Goal: Information Seeking & Learning: Learn about a topic

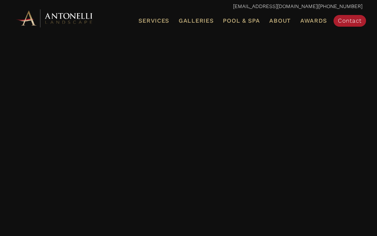
scroll to position [1385, 0]
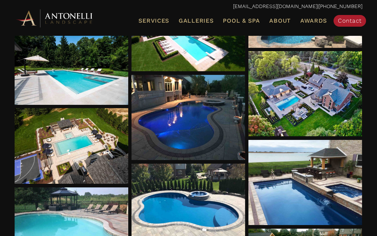
click at [55, 77] on div at bounding box center [72, 67] width 114 height 76
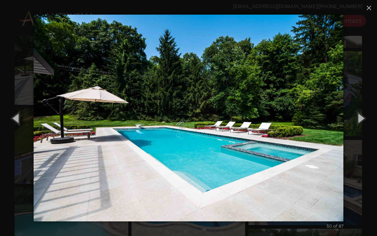
click at [370, 8] on span "×" at bounding box center [369, 7] width 6 height 11
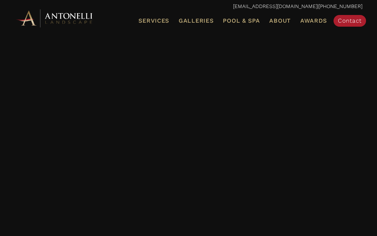
scroll to position [2004, 0]
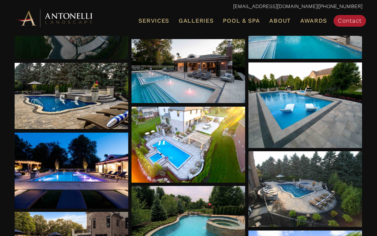
click at [57, 91] on div at bounding box center [72, 96] width 114 height 66
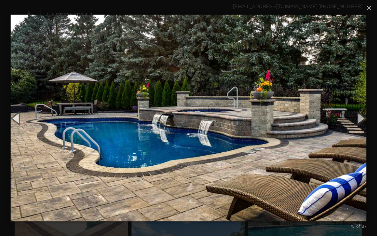
scroll to position [2051, 0]
click at [358, 133] on button "Next (Right arrow key)" at bounding box center [360, 118] width 33 height 40
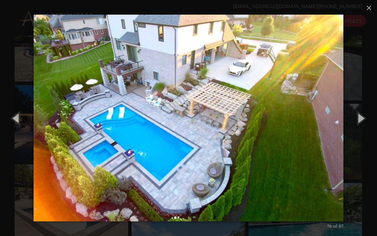
click at [357, 131] on button "Next (Right arrow key)" at bounding box center [360, 118] width 33 height 40
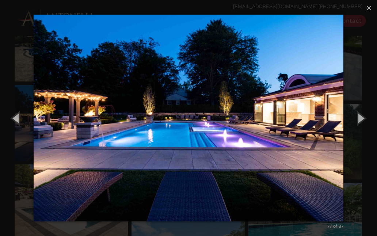
click at [358, 130] on button "Next (Right arrow key)" at bounding box center [360, 118] width 33 height 40
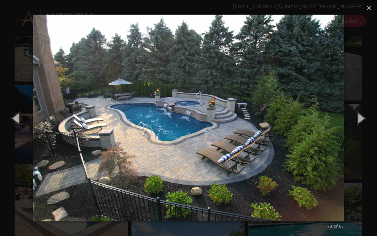
click at [15, 131] on button "Previous (Left arrow key)" at bounding box center [16, 118] width 33 height 40
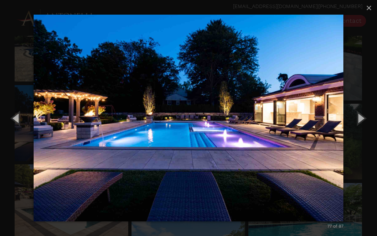
click at [362, 130] on button "Next (Right arrow key)" at bounding box center [360, 118] width 33 height 40
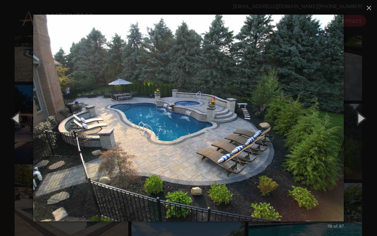
click at [362, 128] on button "Next (Right arrow key)" at bounding box center [360, 118] width 33 height 40
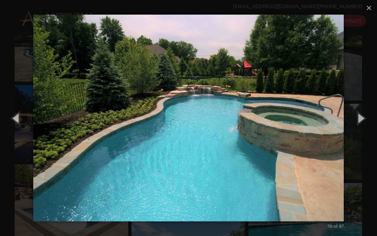
click at [362, 128] on button "Next (Right arrow key)" at bounding box center [360, 118] width 33 height 40
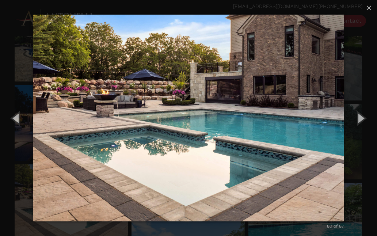
click at [362, 130] on button "Next (Right arrow key)" at bounding box center [360, 118] width 33 height 40
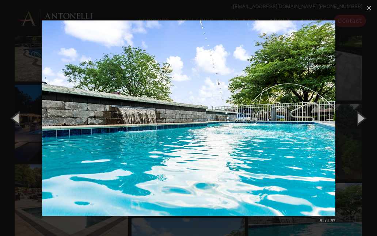
click at [360, 131] on button "Next (Right arrow key)" at bounding box center [360, 118] width 33 height 40
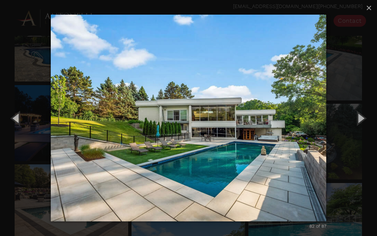
click at [361, 130] on button "Next (Right arrow key)" at bounding box center [360, 118] width 33 height 40
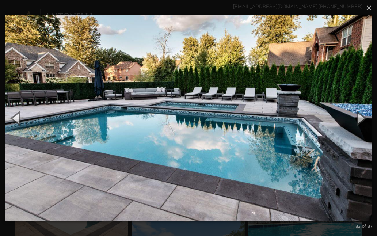
click at [361, 130] on button "Next (Right arrow key)" at bounding box center [360, 118] width 33 height 40
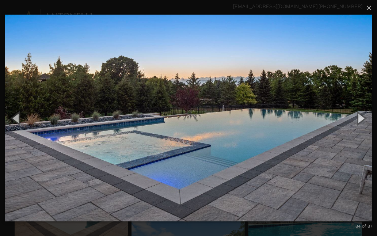
click at [362, 130] on button "Next (Right arrow key)" at bounding box center [360, 118] width 33 height 40
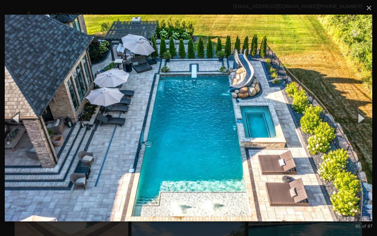
click at [362, 131] on button "Next (Right arrow key)" at bounding box center [360, 118] width 33 height 40
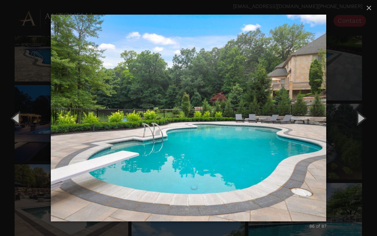
click at [362, 130] on button "Next (Right arrow key)" at bounding box center [360, 118] width 33 height 40
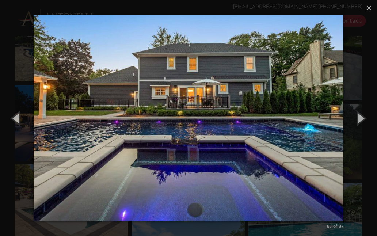
click at [360, 129] on button "Next (Right arrow key)" at bounding box center [360, 118] width 33 height 40
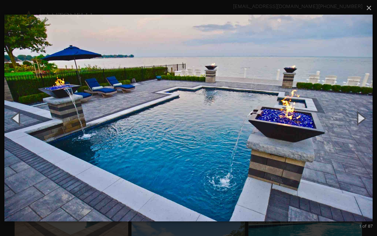
click at [361, 131] on button "Next (Right arrow key)" at bounding box center [360, 118] width 33 height 40
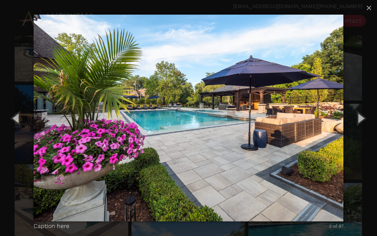
click at [360, 130] on button "Next (Right arrow key)" at bounding box center [360, 118] width 33 height 40
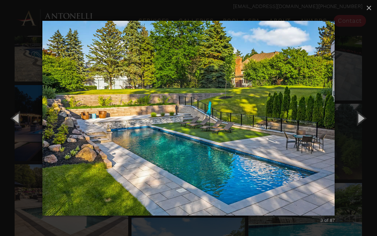
click at [360, 131] on button "Next (Right arrow key)" at bounding box center [360, 118] width 33 height 40
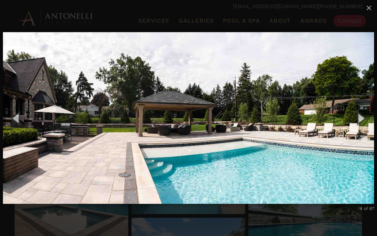
click at [359, 132] on button "Next (Right arrow key)" at bounding box center [360, 118] width 33 height 40
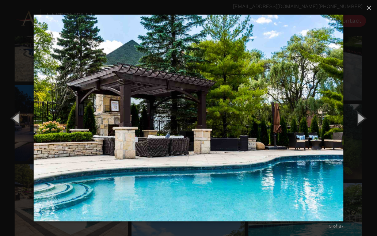
click at [358, 126] on button "Next (Right arrow key)" at bounding box center [360, 118] width 33 height 40
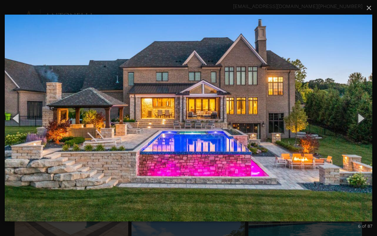
click at [361, 130] on button "Next (Right arrow key)" at bounding box center [360, 118] width 33 height 40
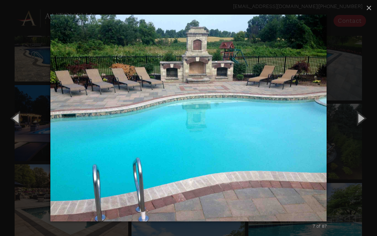
click at [361, 127] on button "Next (Right arrow key)" at bounding box center [360, 118] width 33 height 40
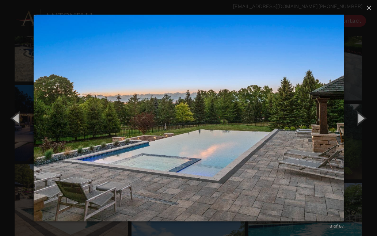
click at [366, 128] on button "Next (Right arrow key)" at bounding box center [360, 118] width 33 height 40
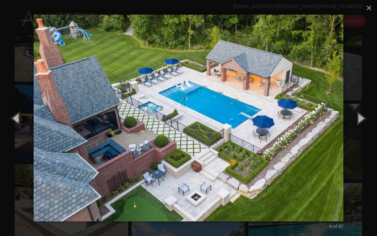
click at [365, 127] on button "Next (Right arrow key)" at bounding box center [360, 118] width 33 height 40
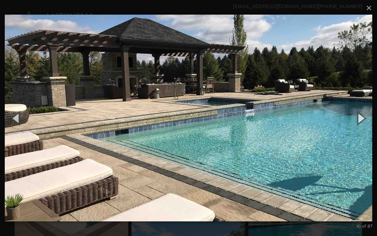
click at [365, 126] on button "Next (Right arrow key)" at bounding box center [360, 118] width 33 height 40
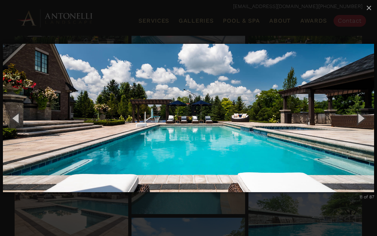
click at [366, 124] on button "Next (Right arrow key)" at bounding box center [360, 118] width 33 height 40
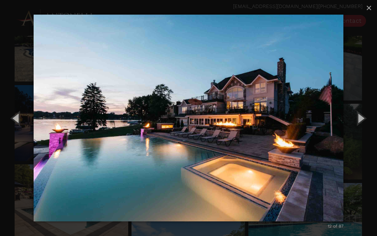
click at [365, 124] on button "Next (Right arrow key)" at bounding box center [360, 118] width 33 height 40
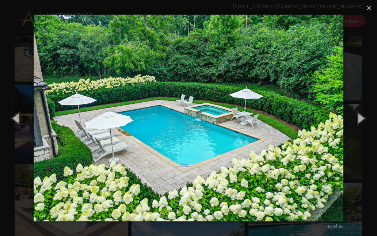
click at [364, 124] on button "Next (Right arrow key)" at bounding box center [360, 118] width 33 height 40
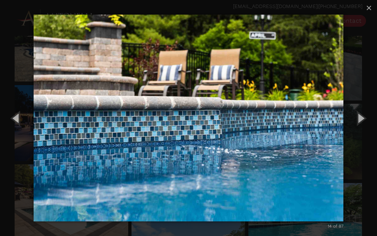
click at [361, 124] on button "Next (Right arrow key)" at bounding box center [360, 118] width 33 height 40
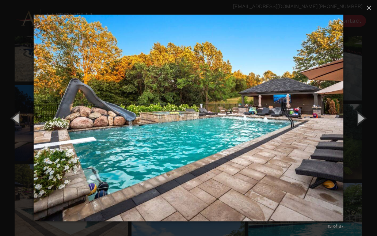
click at [361, 127] on button "Next (Right arrow key)" at bounding box center [360, 118] width 33 height 40
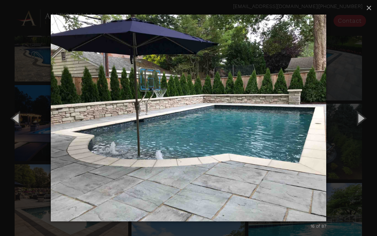
click at [360, 127] on button "Next (Right arrow key)" at bounding box center [360, 118] width 33 height 40
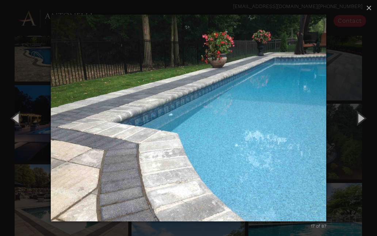
click at [358, 127] on button "Next (Right arrow key)" at bounding box center [360, 118] width 33 height 40
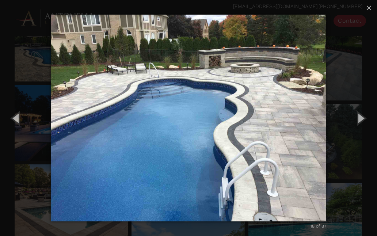
click at [357, 128] on button "Next (Right arrow key)" at bounding box center [360, 118] width 33 height 40
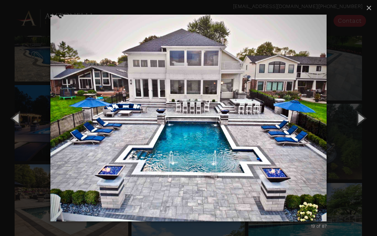
click at [353, 128] on button "Next (Right arrow key)" at bounding box center [360, 118] width 33 height 40
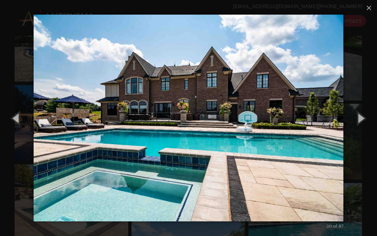
click at [352, 129] on button "Next (Right arrow key)" at bounding box center [360, 118] width 33 height 40
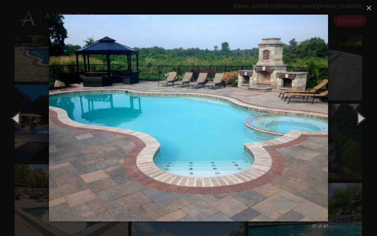
click at [369, 11] on span "×" at bounding box center [369, 7] width 6 height 11
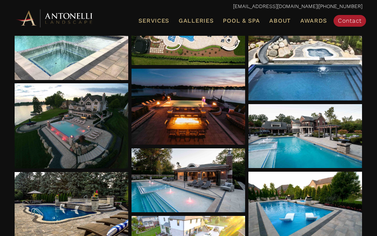
scroll to position [1869, 0]
